Goal: Navigation & Orientation: Find specific page/section

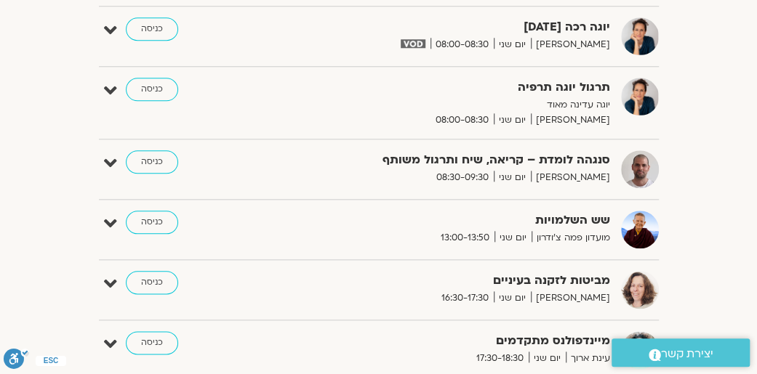
scroll to position [582, 0]
